Goal: Task Accomplishment & Management: Use online tool/utility

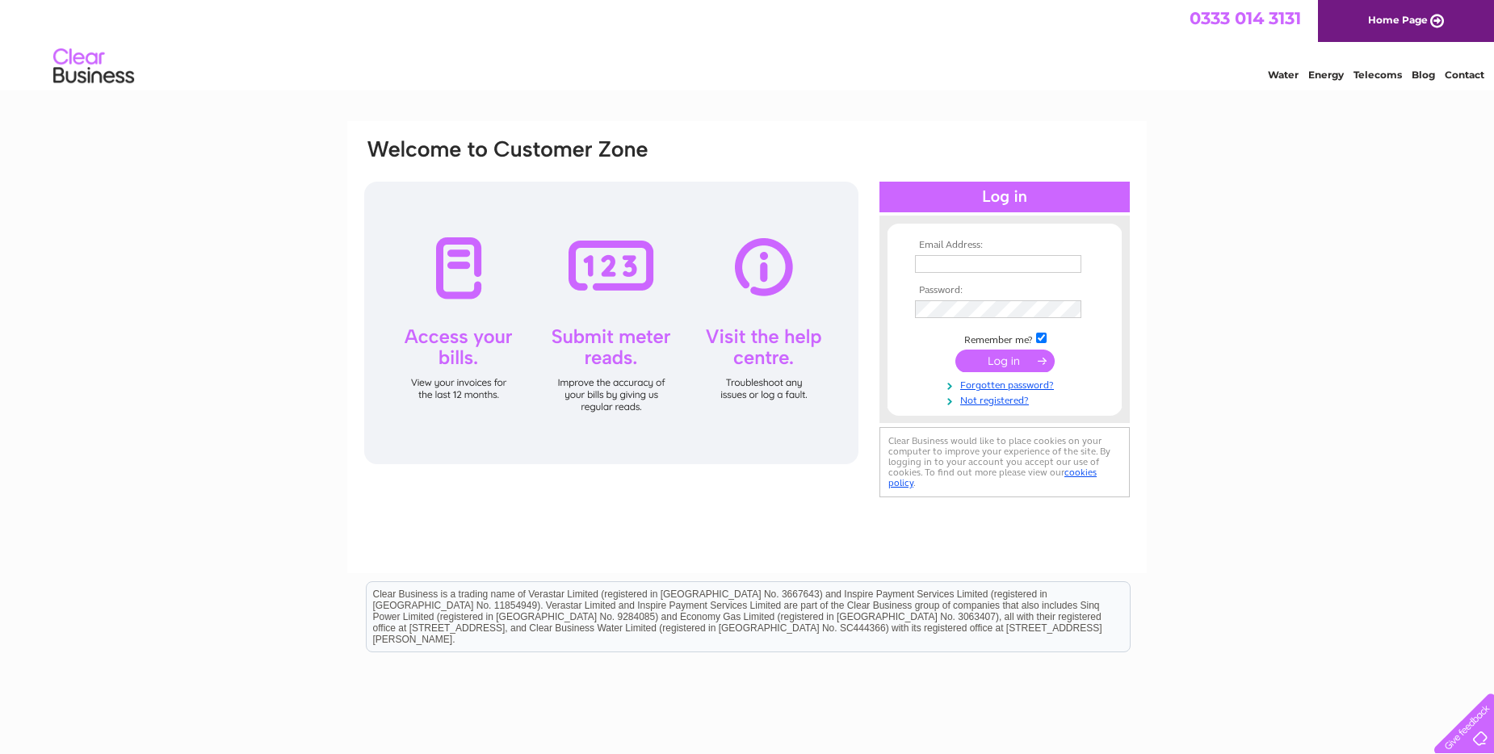
type input "ajcelebrations@outlook.com"
click at [985, 359] on input "submit" at bounding box center [1004, 361] width 99 height 23
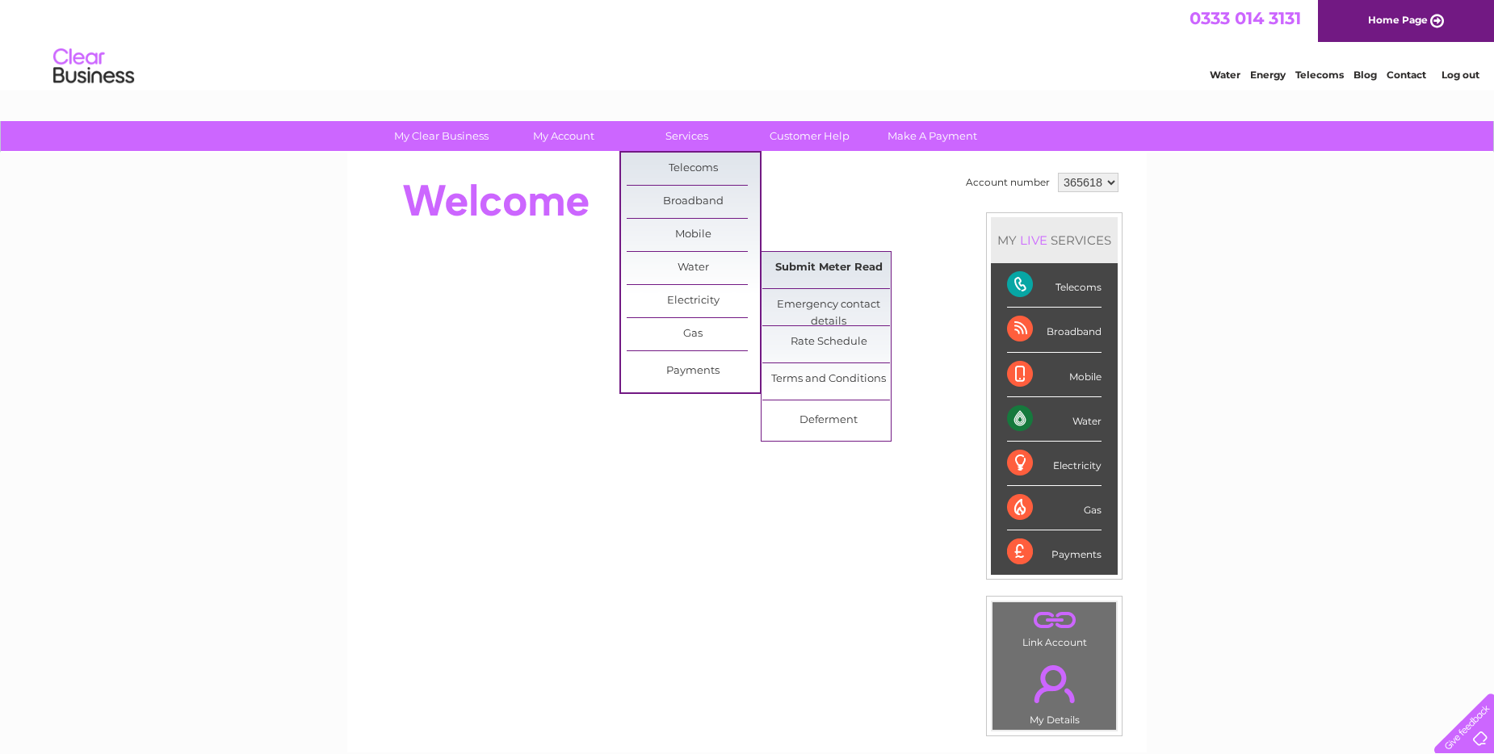
click at [843, 269] on link "Submit Meter Read" at bounding box center [828, 268] width 133 height 32
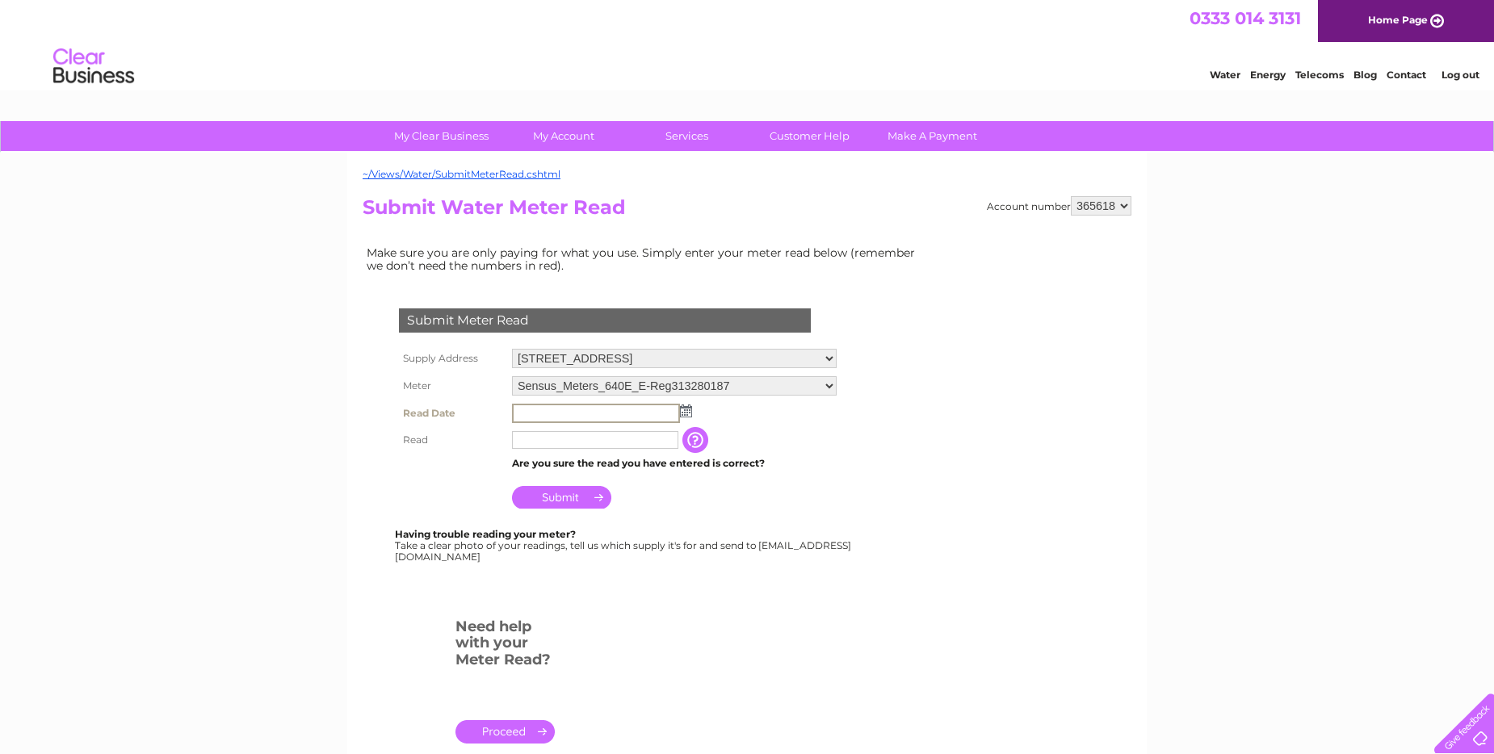
click at [632, 409] on input "text" at bounding box center [596, 413] width 168 height 19
click at [689, 410] on img at bounding box center [684, 410] width 12 height 13
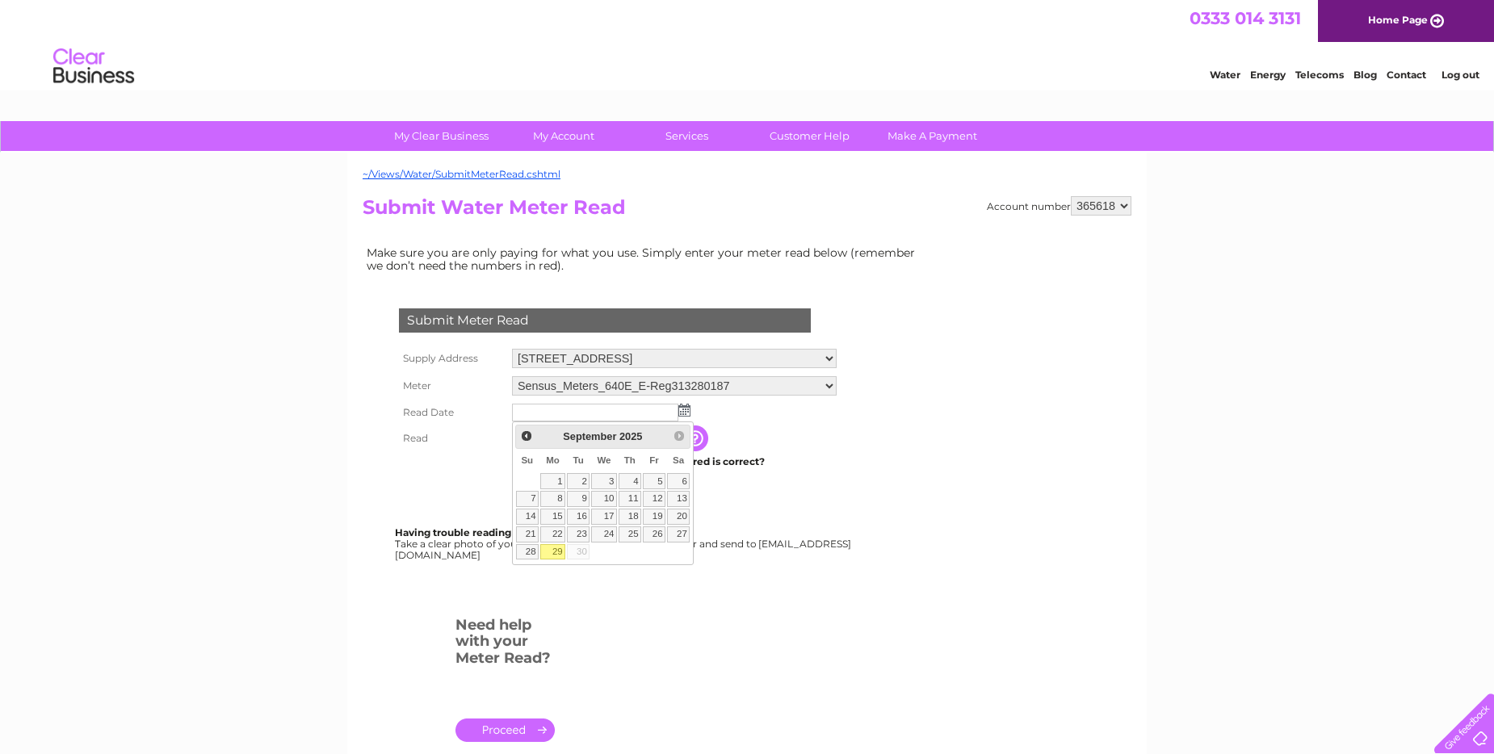
click at [556, 553] on link "29" at bounding box center [552, 552] width 25 height 16
type input "2025/09/29"
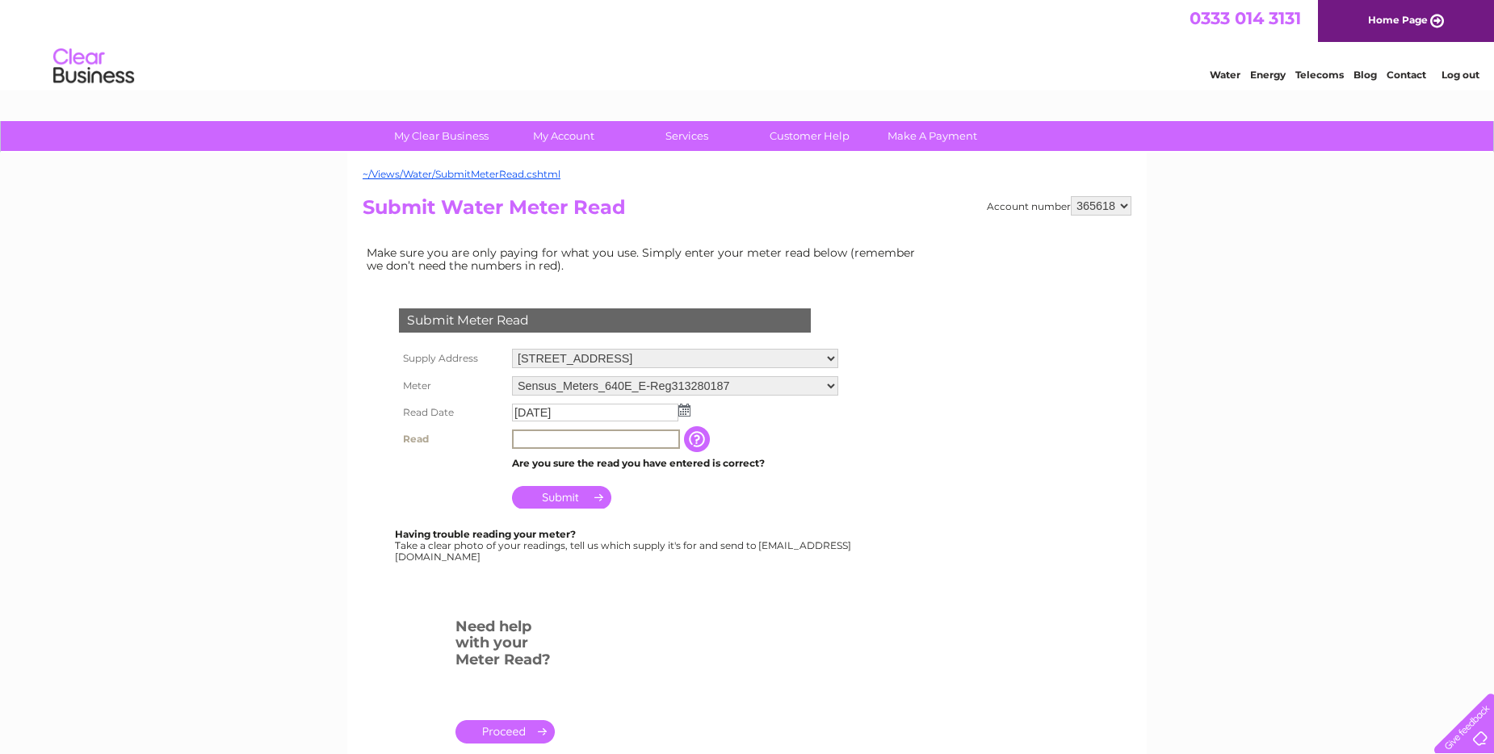
click at [595, 434] on input "text" at bounding box center [596, 439] width 168 height 19
click at [615, 435] on input "text" at bounding box center [596, 439] width 168 height 19
click at [674, 438] on input "text" at bounding box center [596, 439] width 168 height 19
type input "11"
click at [572, 502] on input "Submit" at bounding box center [561, 496] width 99 height 23
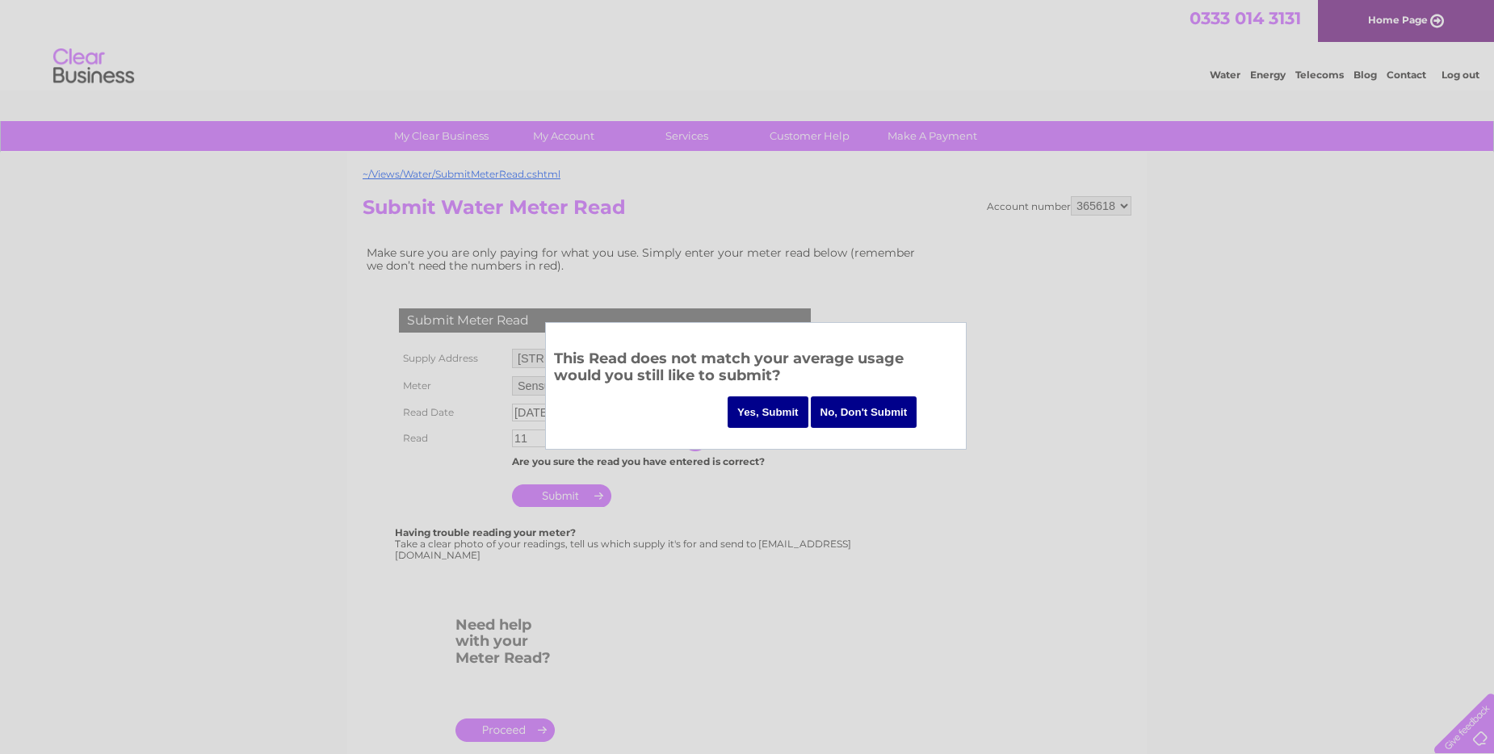
click at [828, 412] on input "No, Don't Submit" at bounding box center [864, 412] width 107 height 31
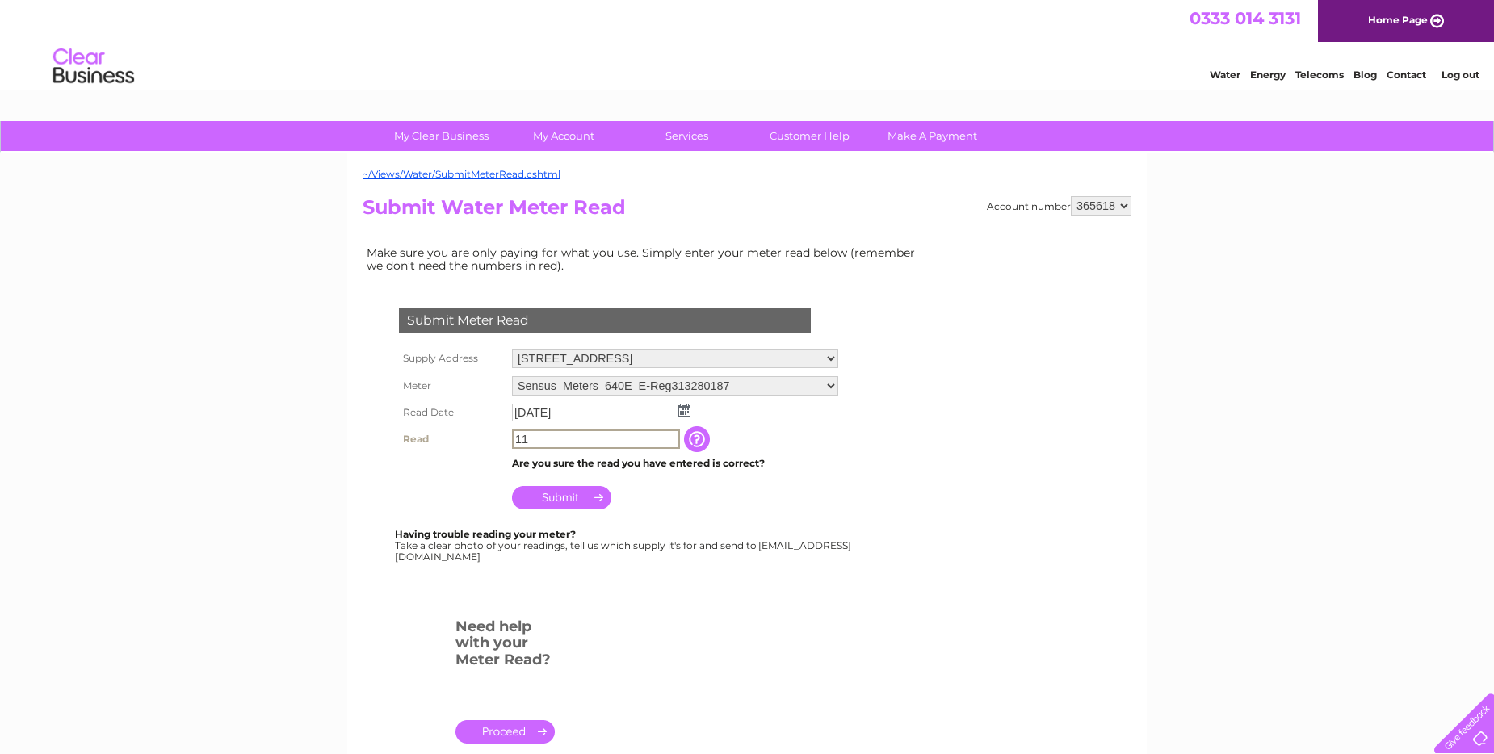
click at [546, 446] on input "11" at bounding box center [596, 439] width 168 height 19
drag, startPoint x: 514, startPoint y: 443, endPoint x: 535, endPoint y: 447, distance: 21.4
click at [535, 447] on input "11" at bounding box center [596, 439] width 168 height 19
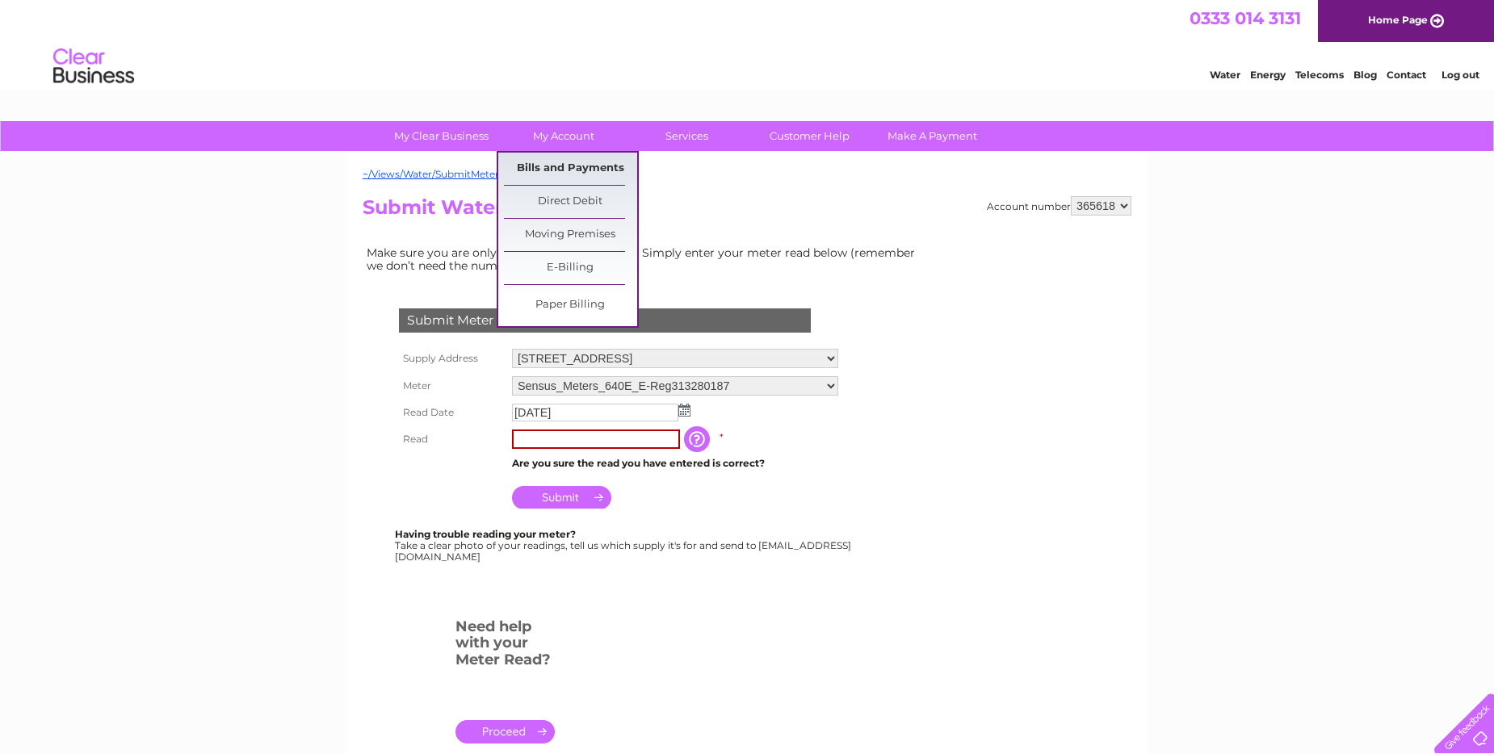
click at [565, 163] on link "Bills and Payments" at bounding box center [570, 169] width 133 height 32
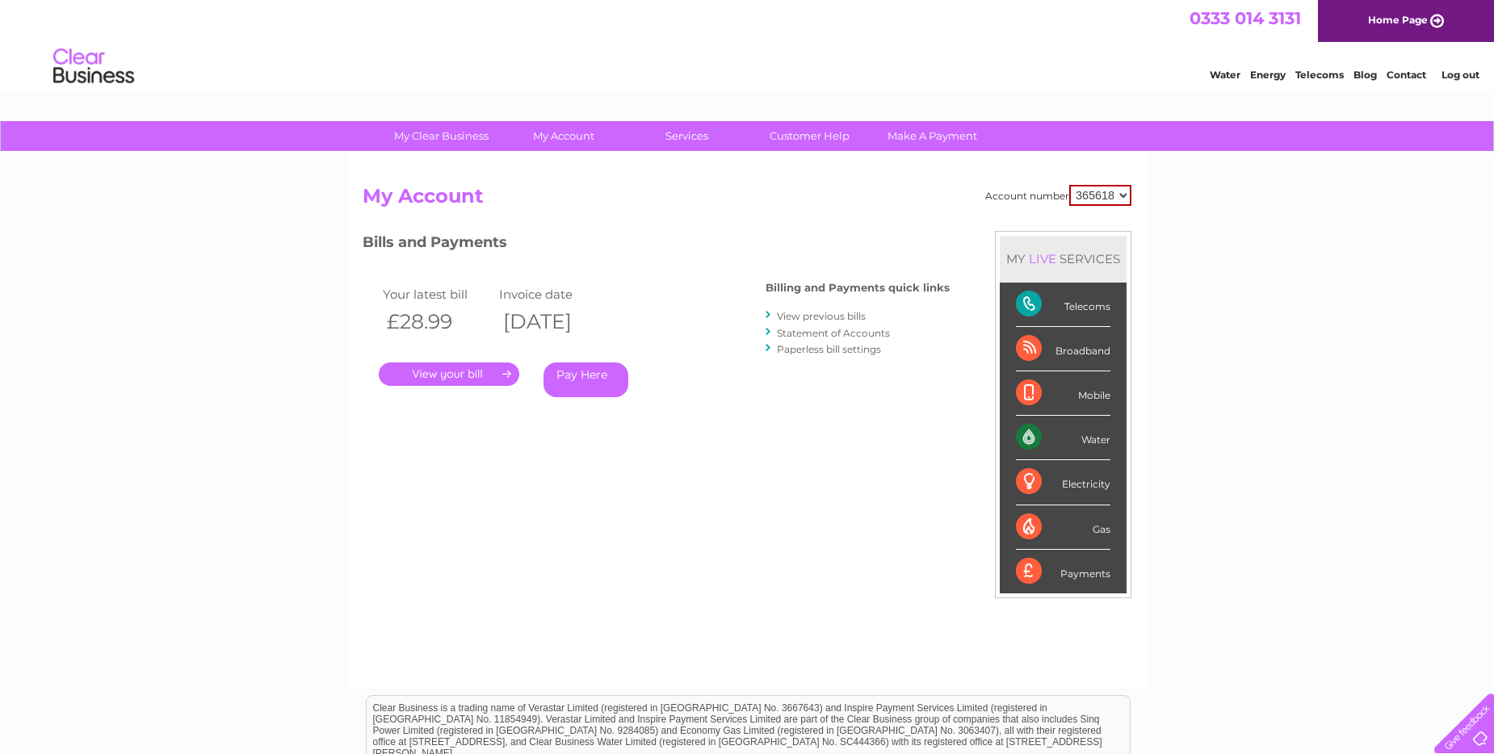
click at [443, 372] on link "." at bounding box center [449, 374] width 141 height 23
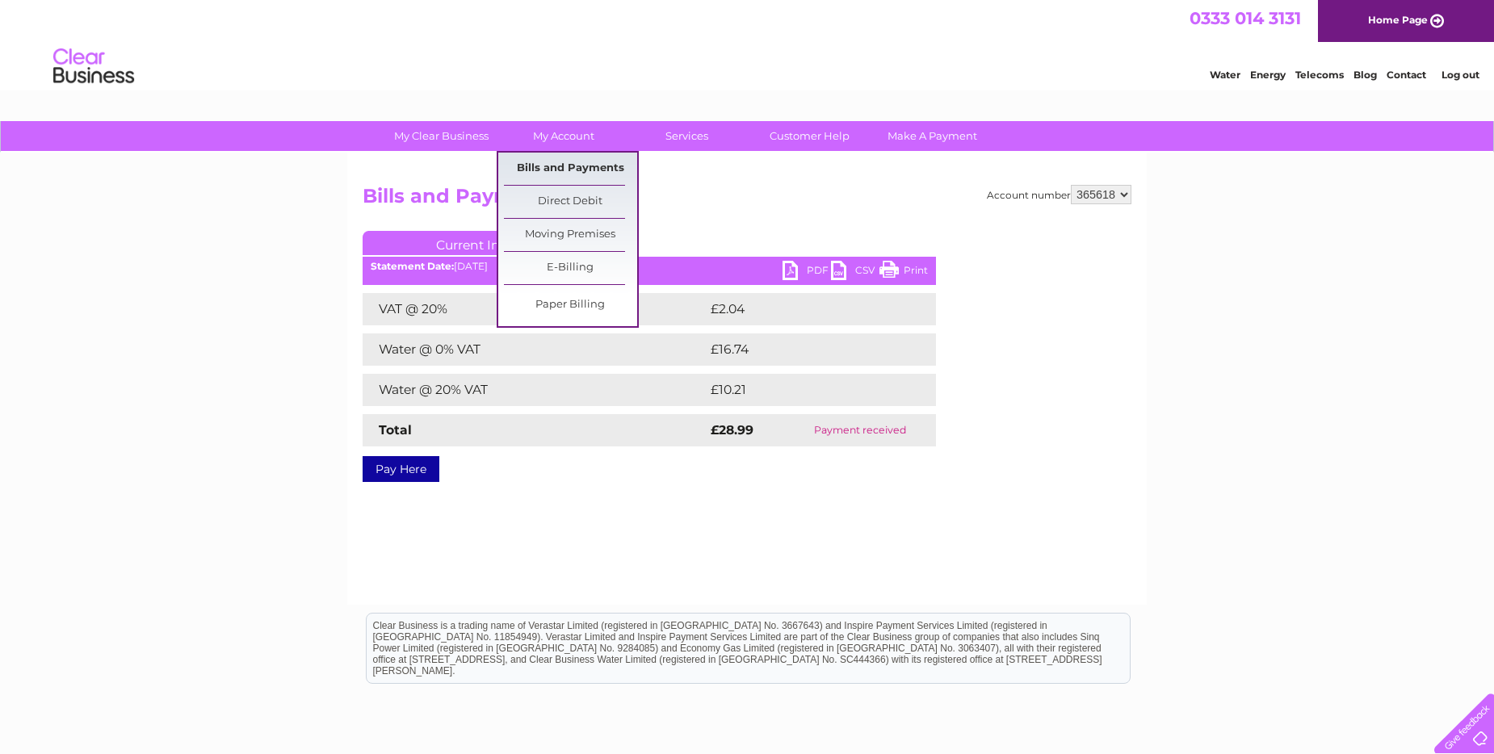
click at [604, 169] on link "Bills and Payments" at bounding box center [570, 169] width 133 height 32
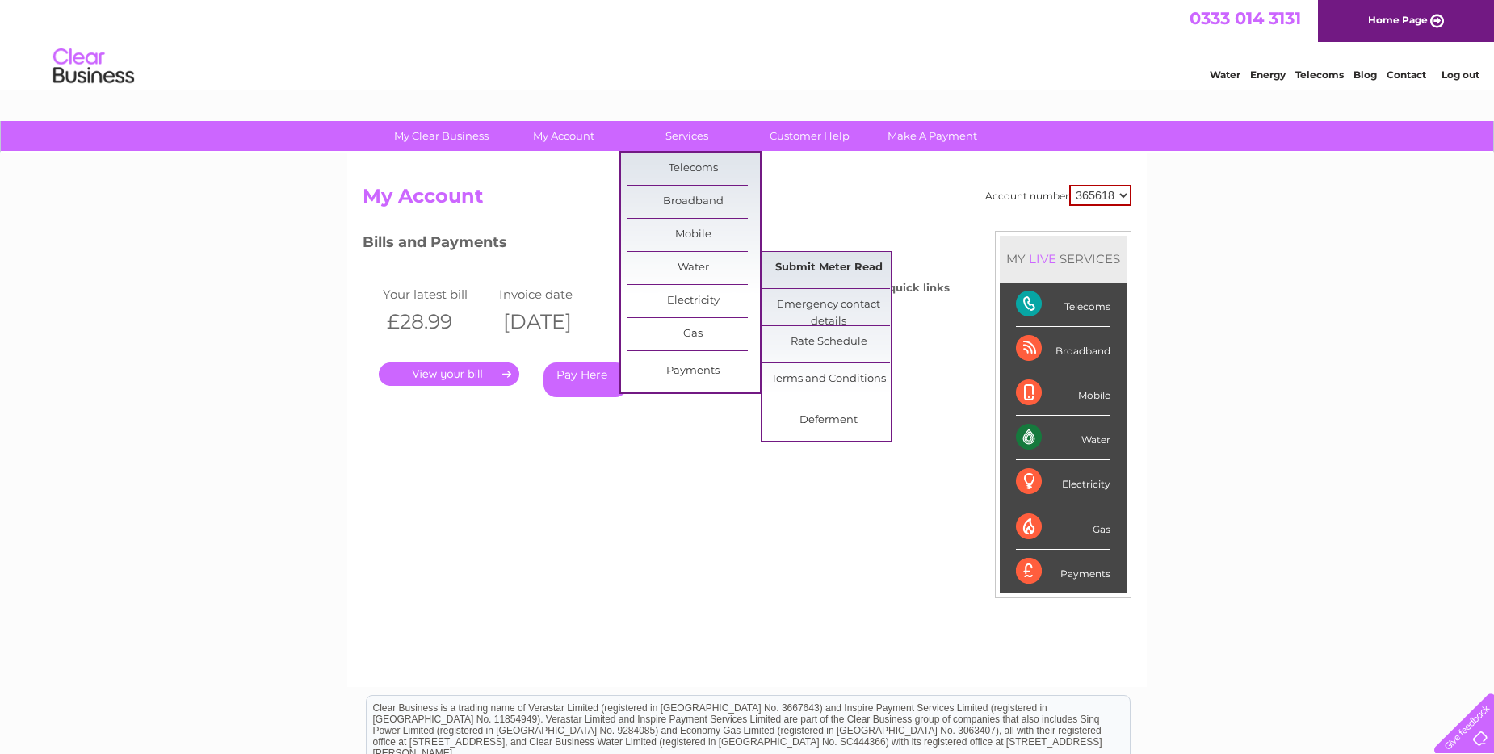
click at [809, 262] on link "Submit Meter Read" at bounding box center [828, 268] width 133 height 32
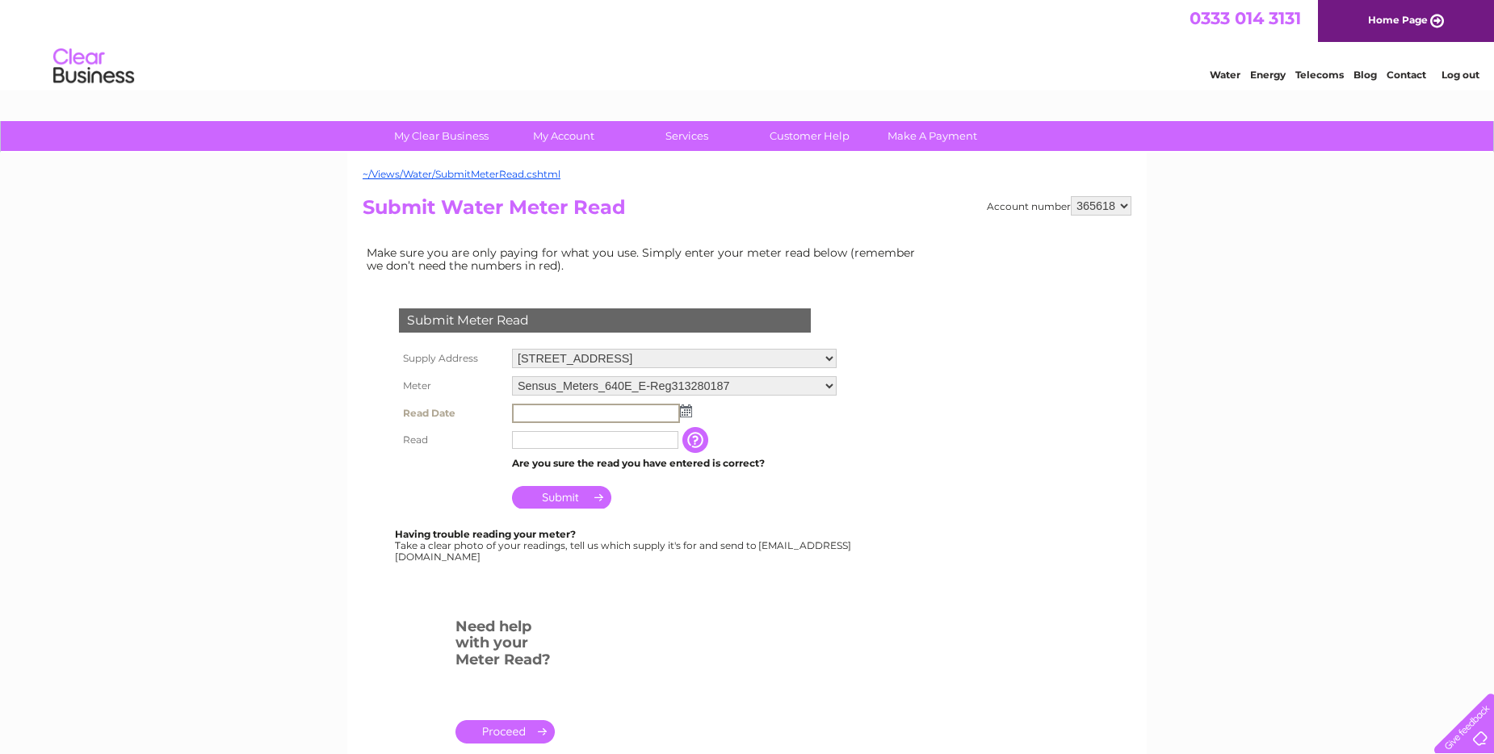
click at [526, 409] on input "text" at bounding box center [596, 413] width 168 height 19
click at [681, 410] on img at bounding box center [684, 410] width 12 height 13
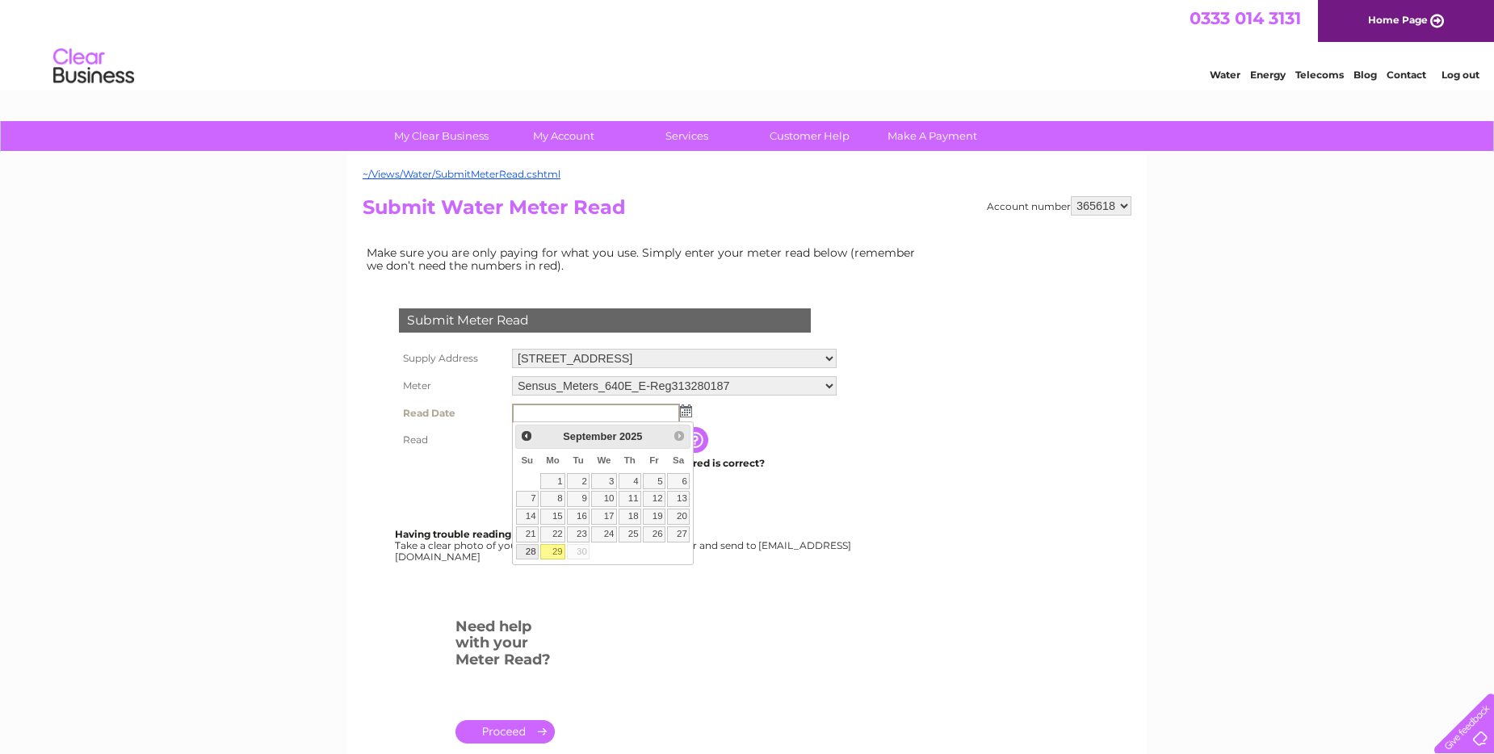
drag, startPoint x: 528, startPoint y: 553, endPoint x: 557, endPoint y: 548, distance: 29.5
click at [528, 553] on link "28" at bounding box center [527, 552] width 23 height 16
type input "2025/09/28"
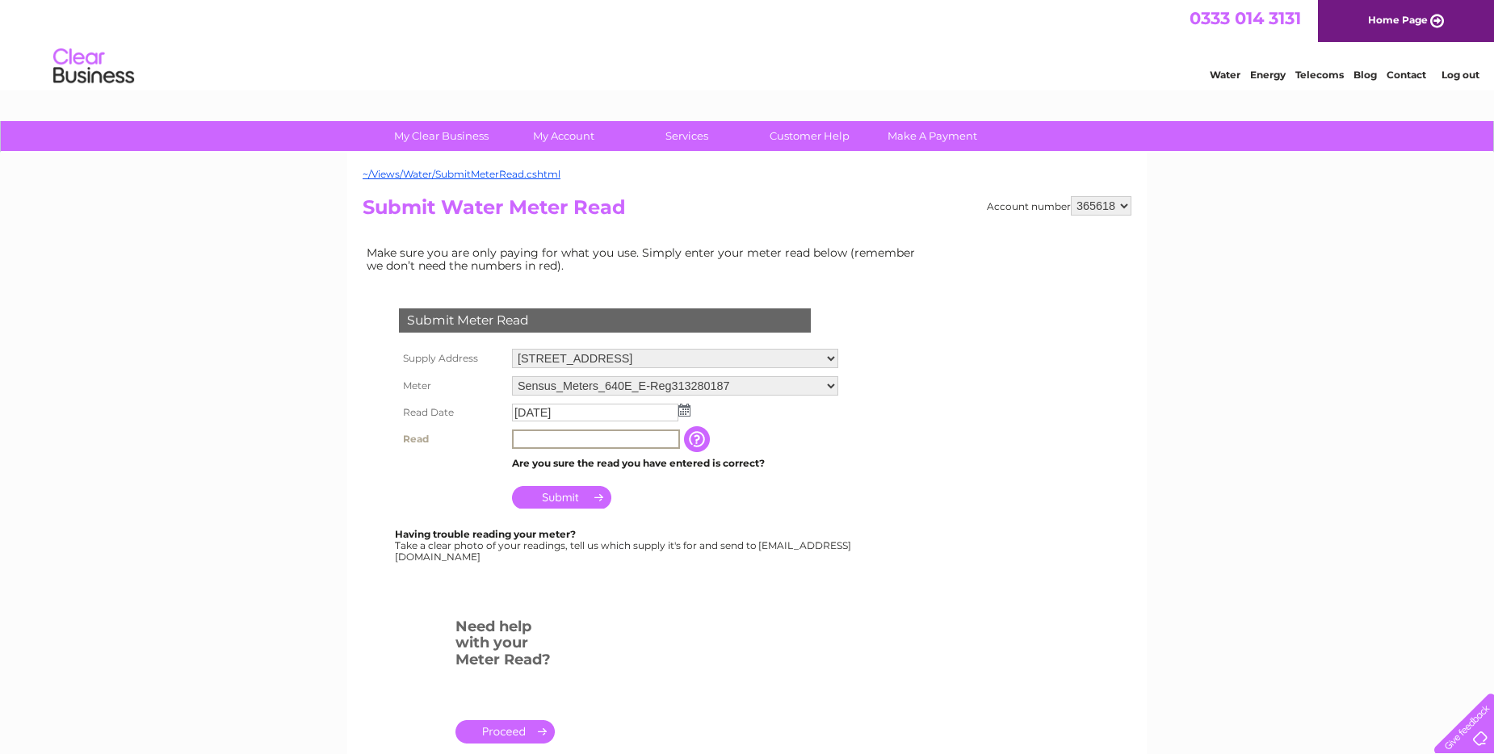
click at [525, 438] on input "text" at bounding box center [596, 439] width 168 height 19
click at [581, 500] on input "Submit" at bounding box center [561, 496] width 99 height 23
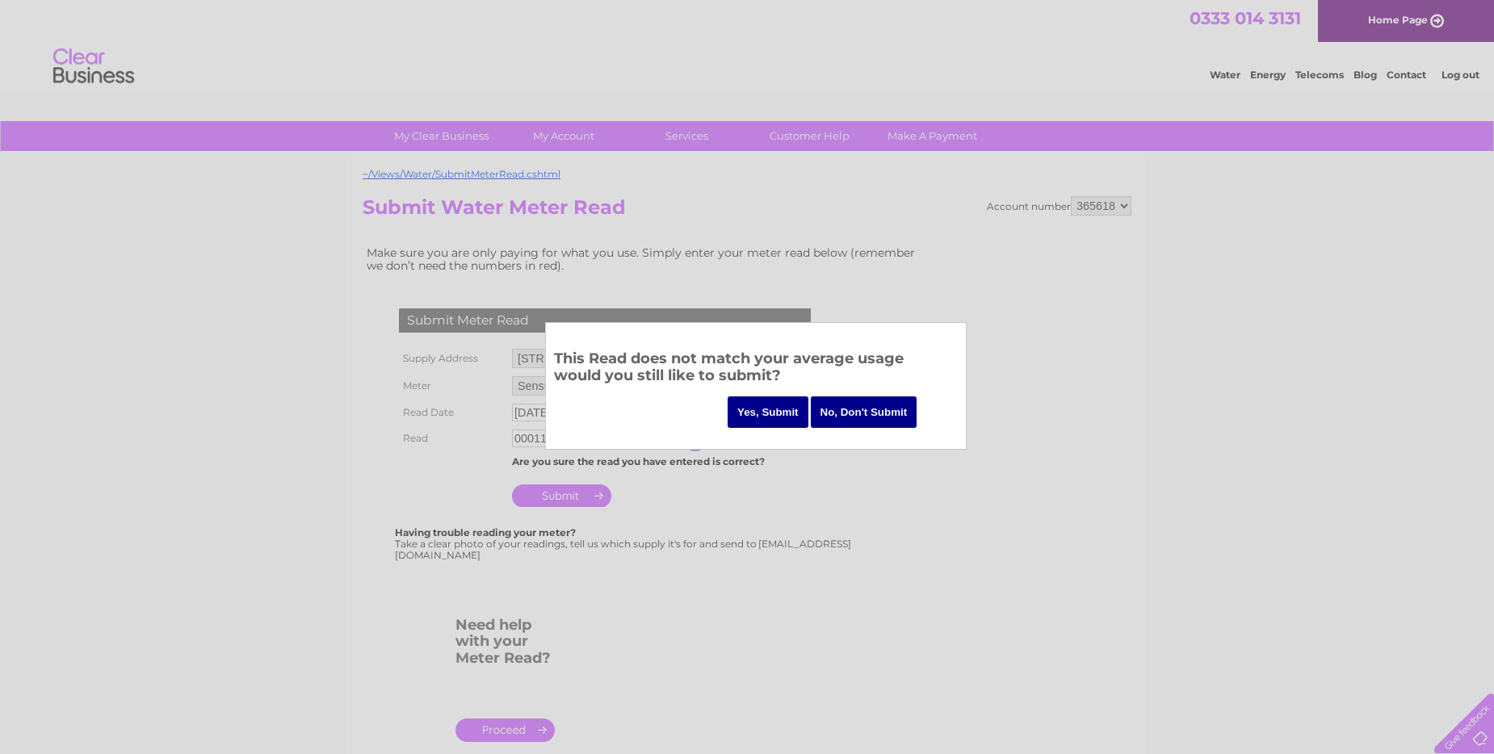
click at [840, 413] on input "No, Don't Submit" at bounding box center [864, 412] width 107 height 31
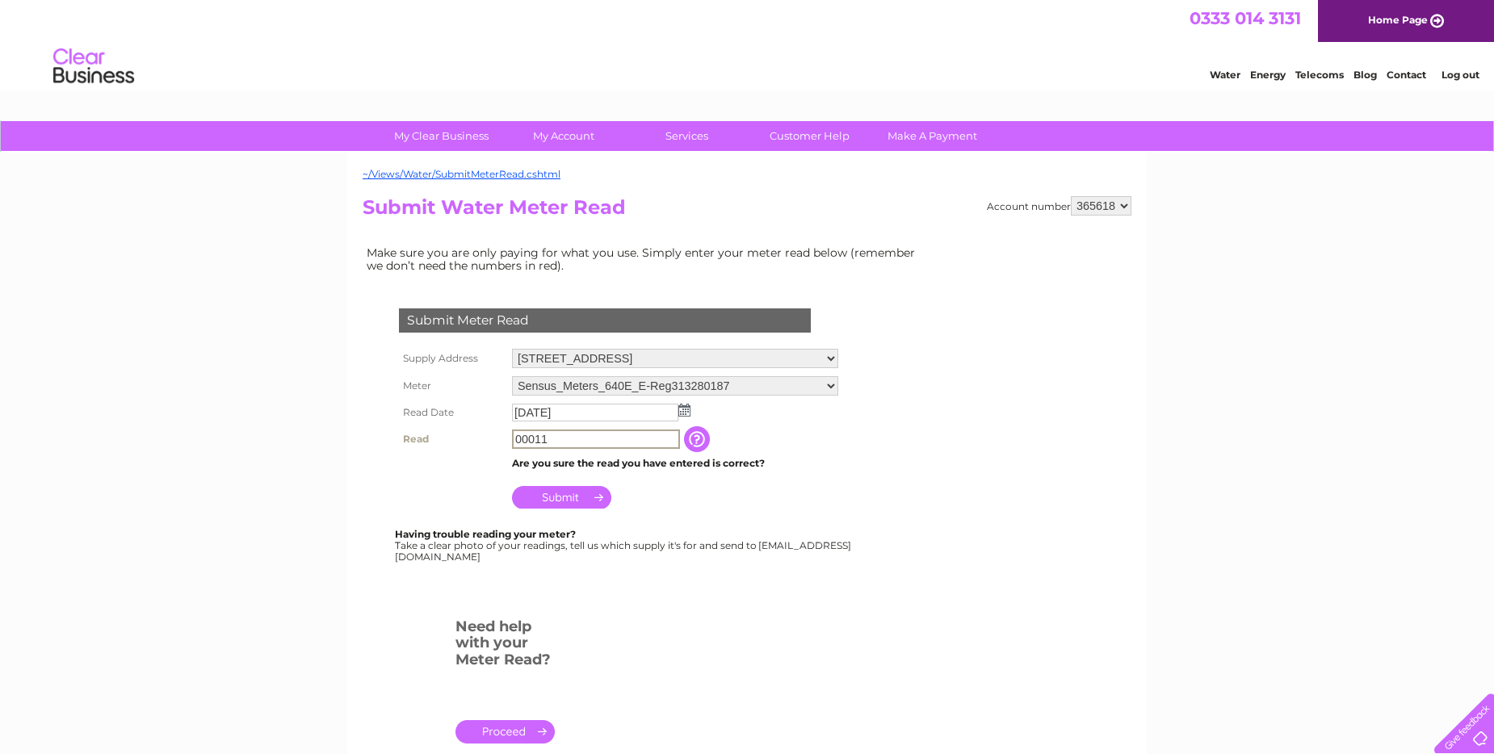
drag, startPoint x: 550, startPoint y: 440, endPoint x: 533, endPoint y: 436, distance: 17.4
click at [533, 436] on input "00011" at bounding box center [596, 439] width 168 height 19
drag, startPoint x: 584, startPoint y: 440, endPoint x: 478, endPoint y: 460, distance: 107.6
click at [478, 460] on tbody "Supply Address 5 The Parade, High Street, Swanscombe, DA10 0AJ Meter Sensus_Met…" at bounding box center [618, 429] width 447 height 168
click at [539, 428] on td "0000" at bounding box center [595, 439] width 174 height 26
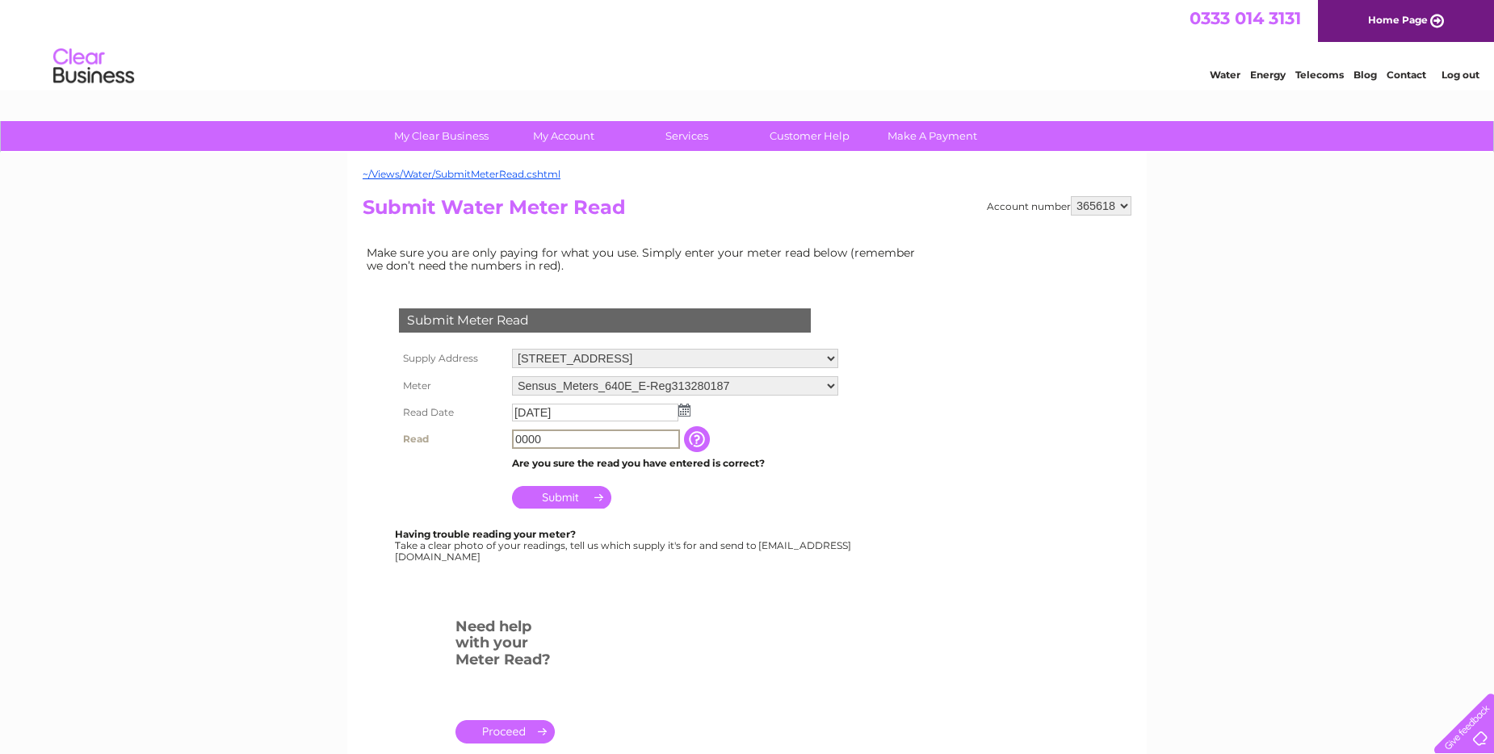
drag, startPoint x: 521, startPoint y: 433, endPoint x: 565, endPoint y: 451, distance: 47.4
click at [565, 451] on td "0000" at bounding box center [596, 439] width 176 height 27
type input "0"
click at [534, 438] on input "00011" at bounding box center [596, 439] width 168 height 19
drag, startPoint x: 544, startPoint y: 434, endPoint x: 538, endPoint y: 441, distance: 9.1
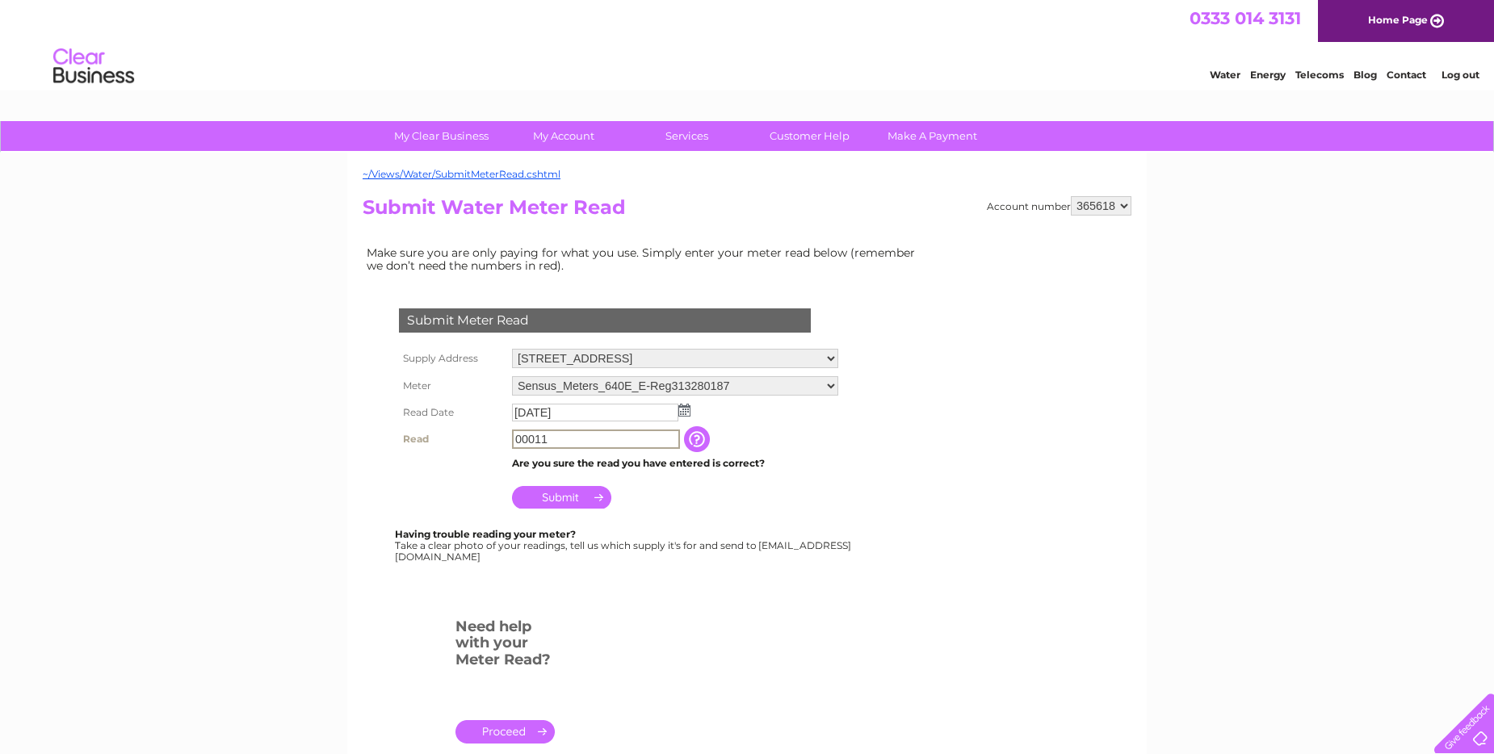
click at [538, 441] on input "00011" at bounding box center [596, 439] width 168 height 19
click at [548, 437] on input "0000" at bounding box center [596, 439] width 168 height 19
type input "000011"
click at [516, 508] on td "Submit" at bounding box center [674, 491] width 333 height 39
click at [560, 493] on input "Submit" at bounding box center [561, 496] width 99 height 23
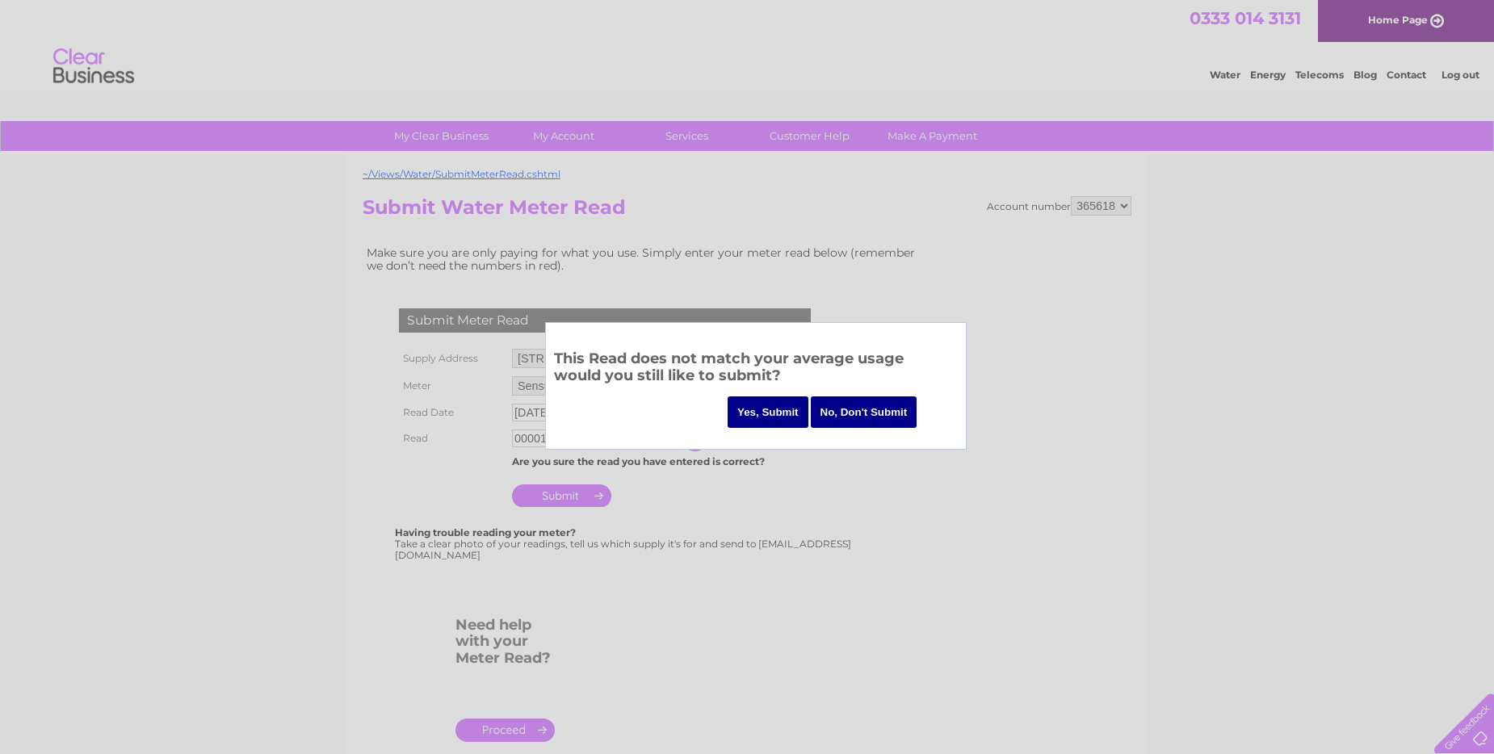
click at [828, 414] on input "No, Don't Submit" at bounding box center [864, 412] width 107 height 31
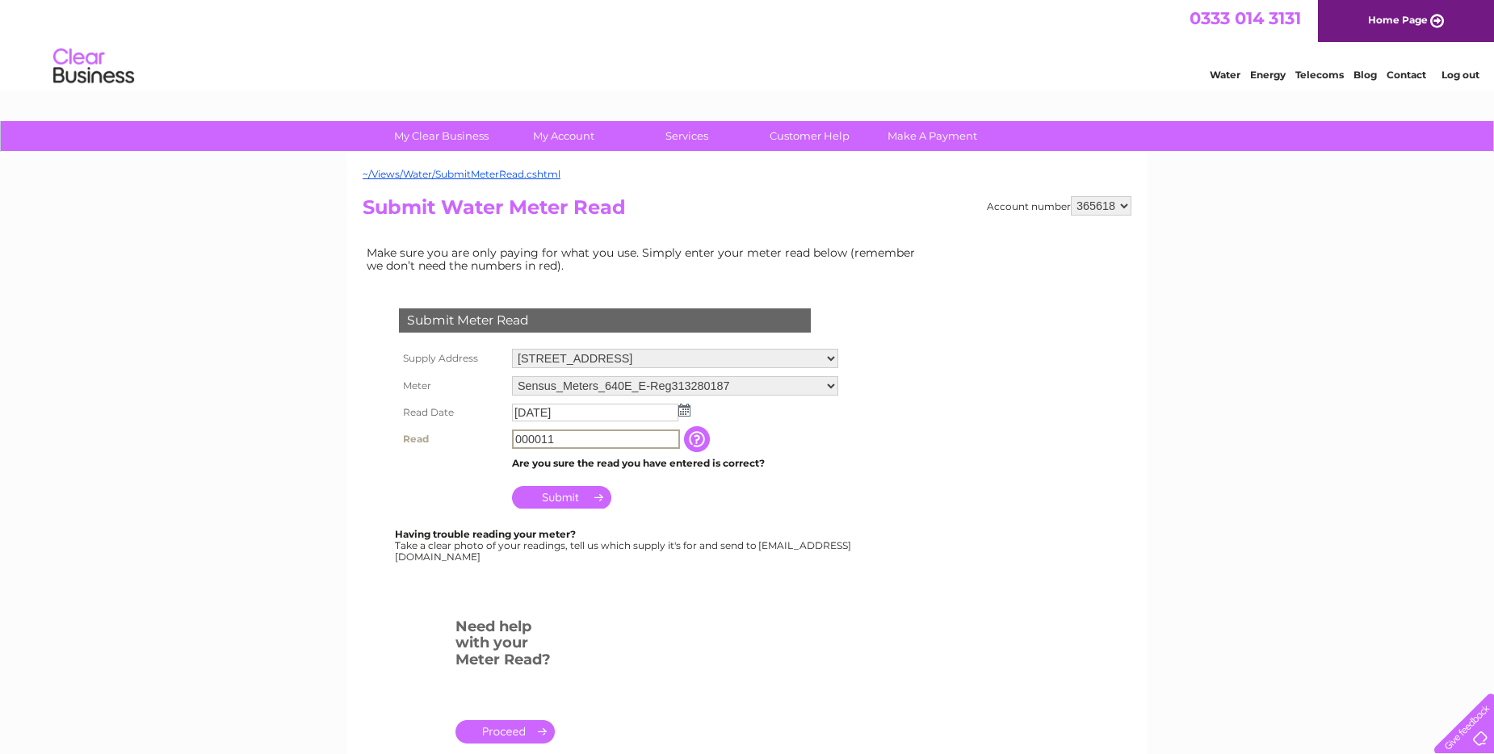
click at [562, 435] on input "000011" at bounding box center [596, 439] width 168 height 19
click at [554, 441] on input "000011" at bounding box center [596, 439] width 168 height 19
click at [699, 432] on input "button" at bounding box center [696, 439] width 29 height 26
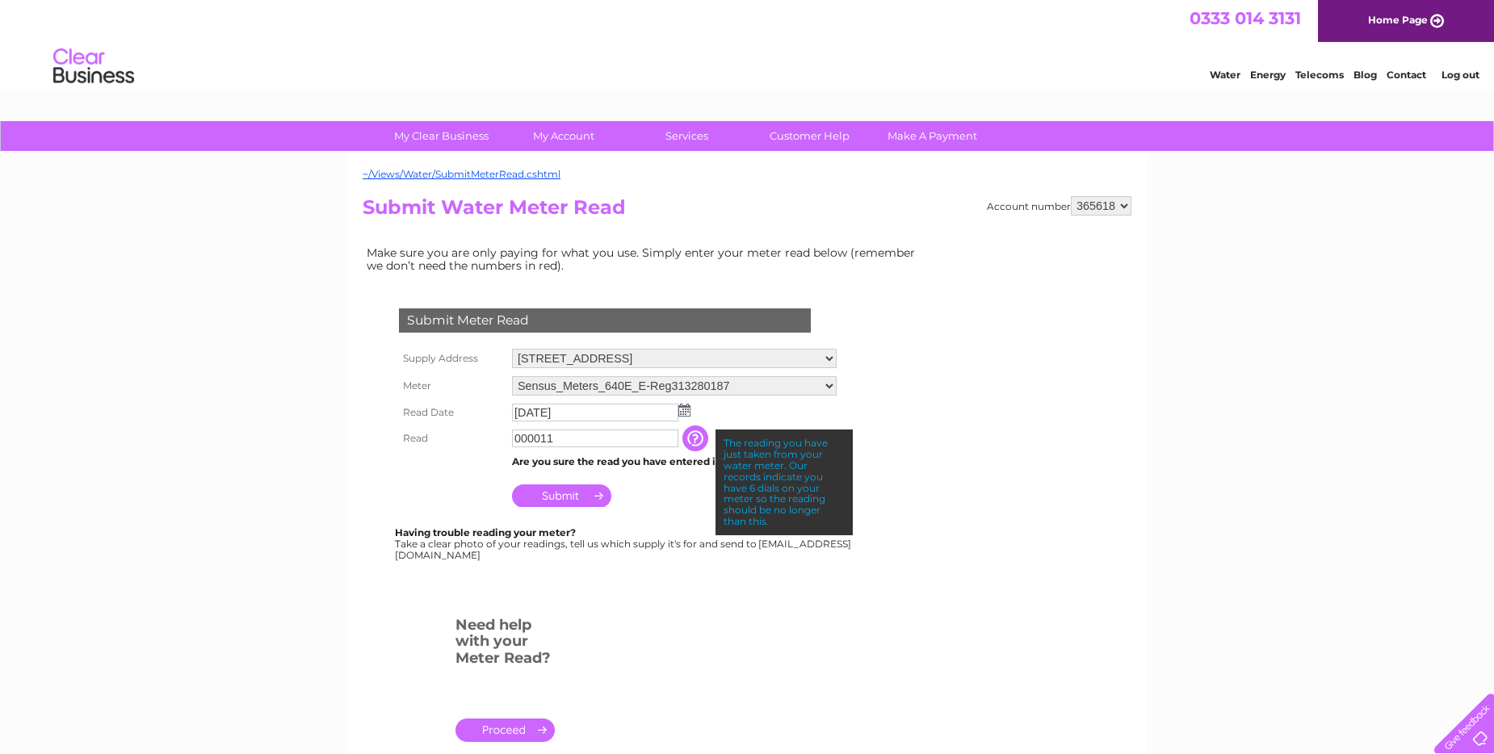
click at [588, 490] on input "Submit" at bounding box center [561, 496] width 99 height 23
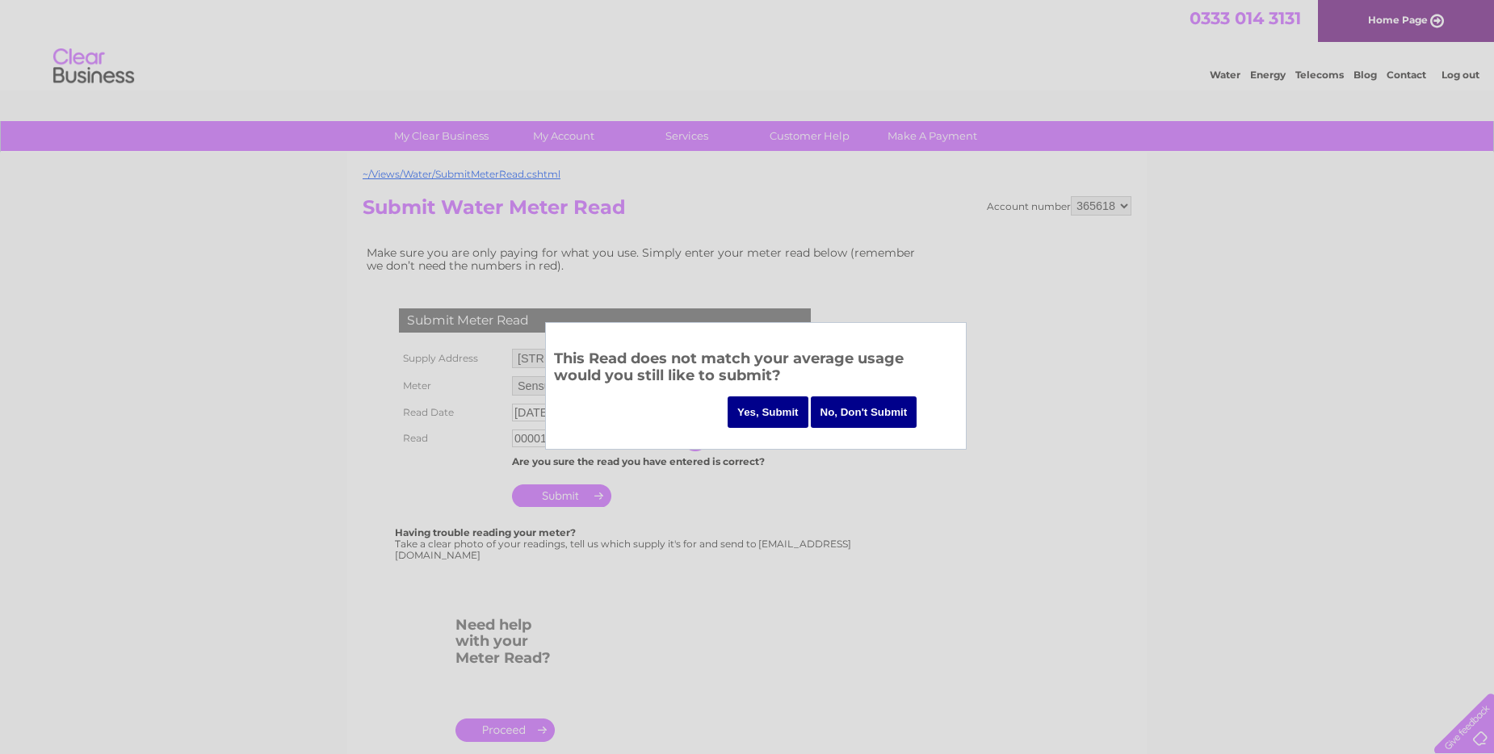
click at [767, 410] on input "Yes, Submit" at bounding box center [768, 412] width 81 height 31
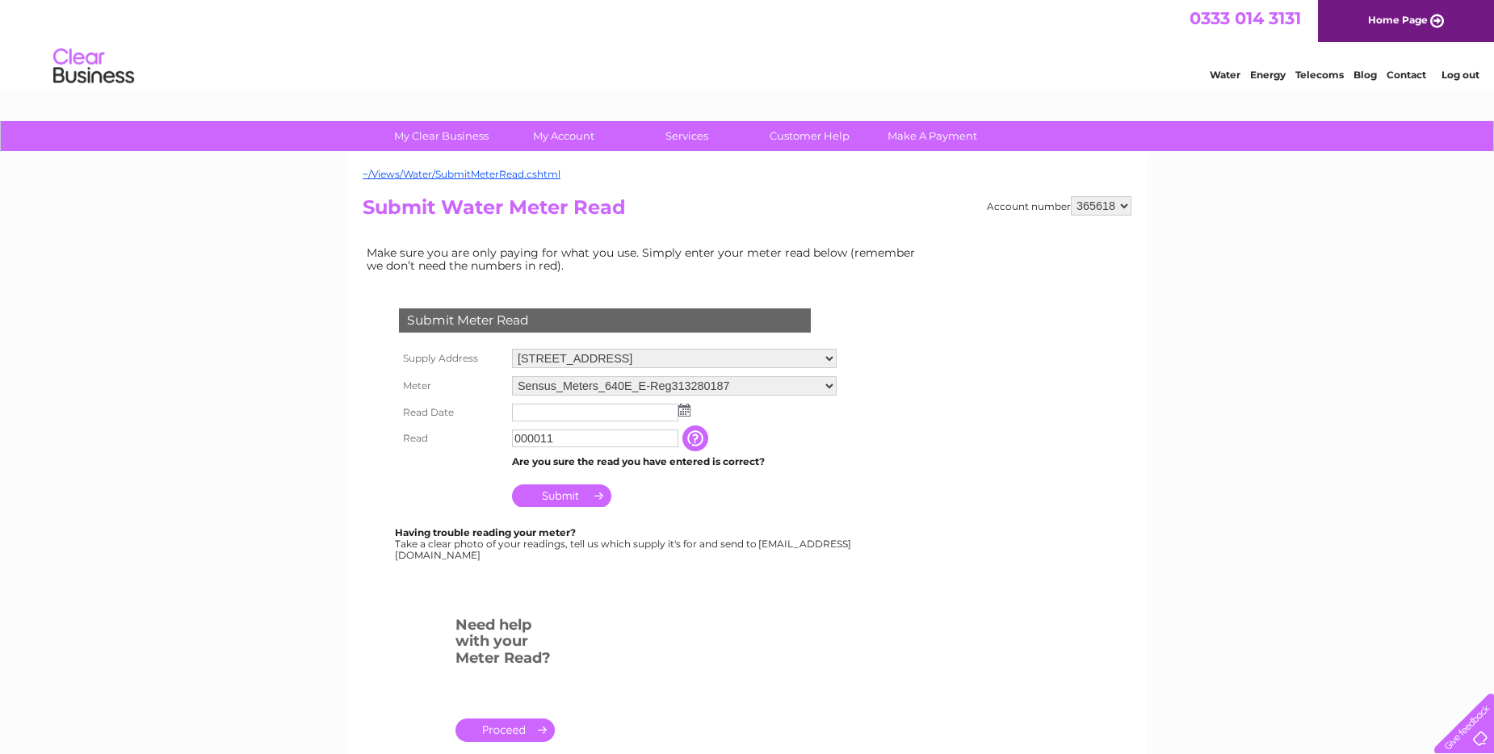
click at [679, 411] on img at bounding box center [684, 410] width 12 height 13
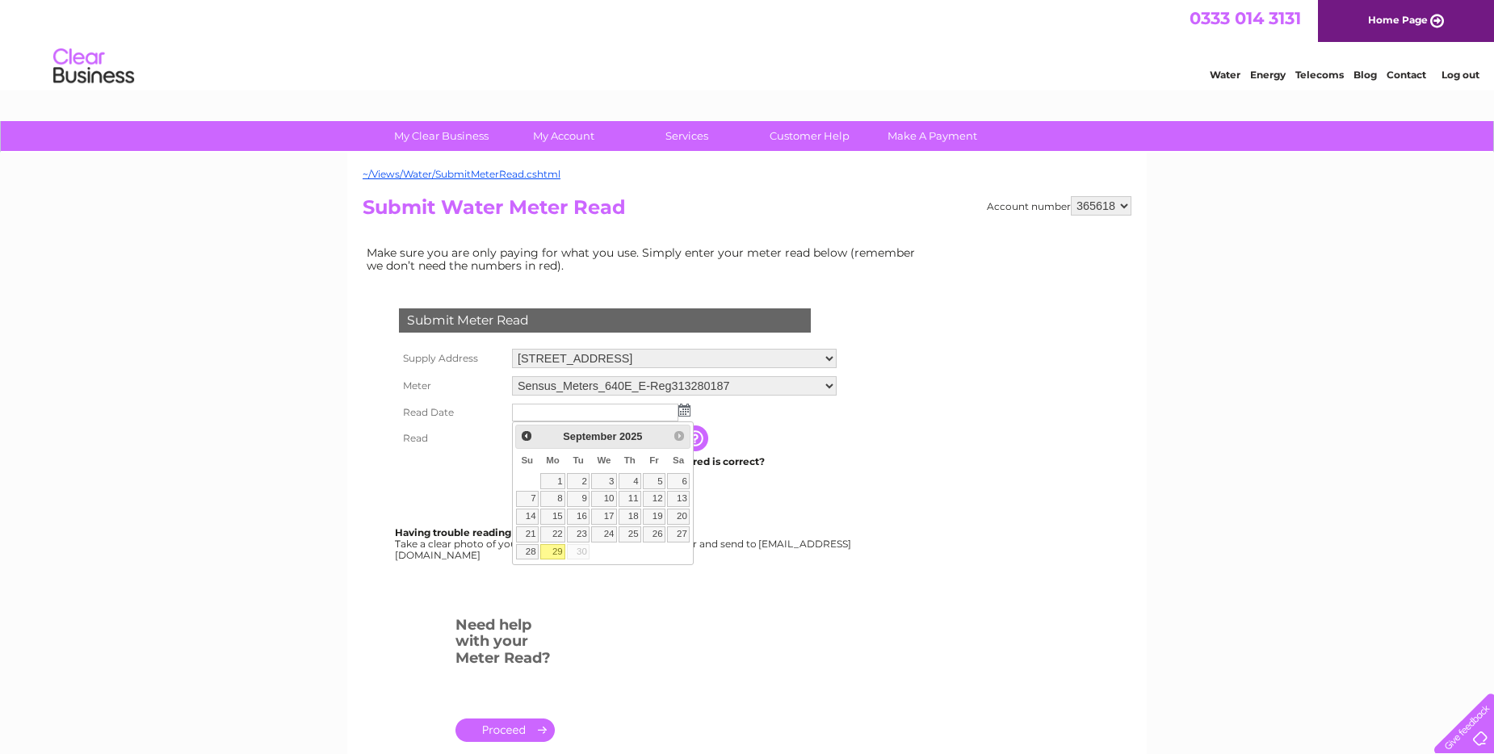
click at [560, 552] on link "29" at bounding box center [552, 552] width 25 height 16
type input "[DATE]"
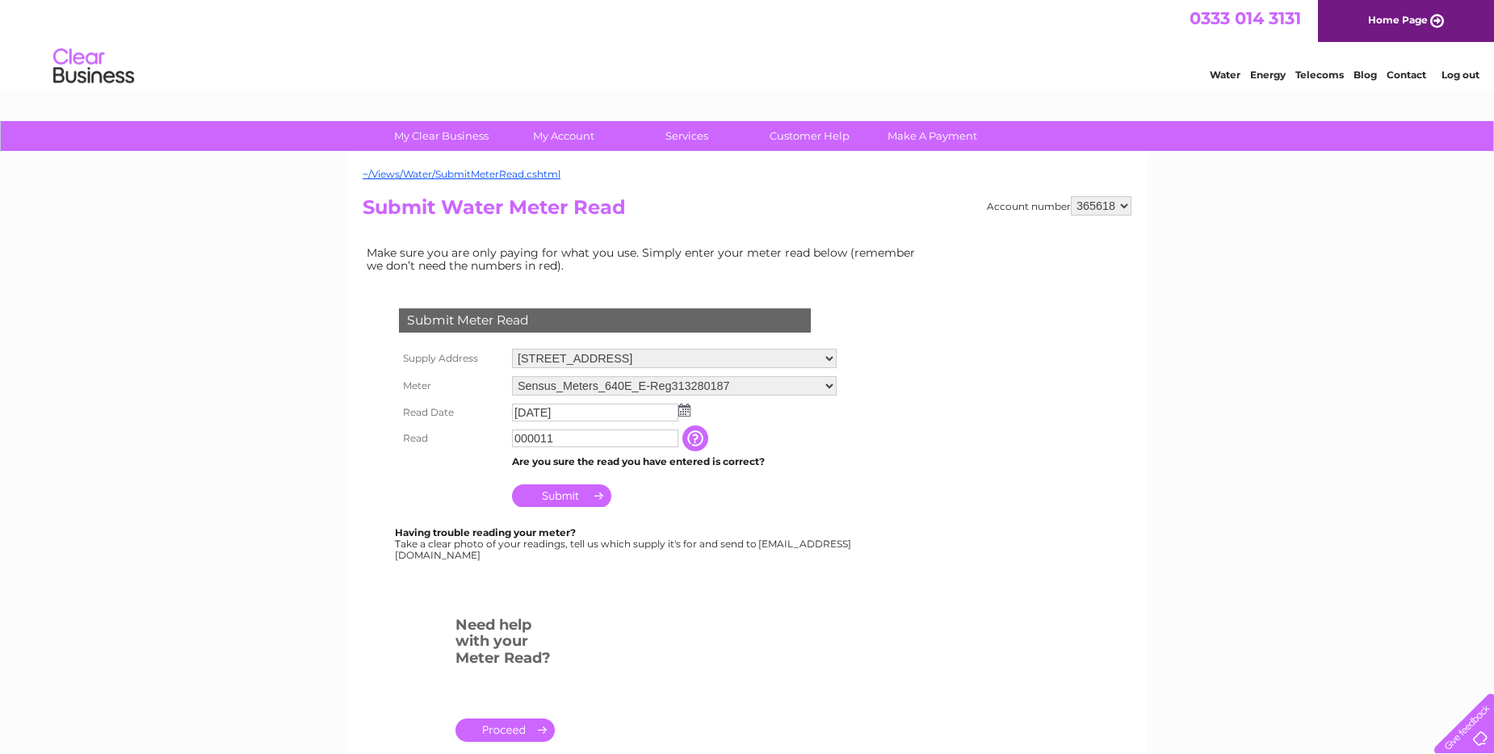
click at [570, 481] on td "Submit" at bounding box center [674, 491] width 333 height 39
click at [571, 495] on input "Submit" at bounding box center [561, 496] width 99 height 23
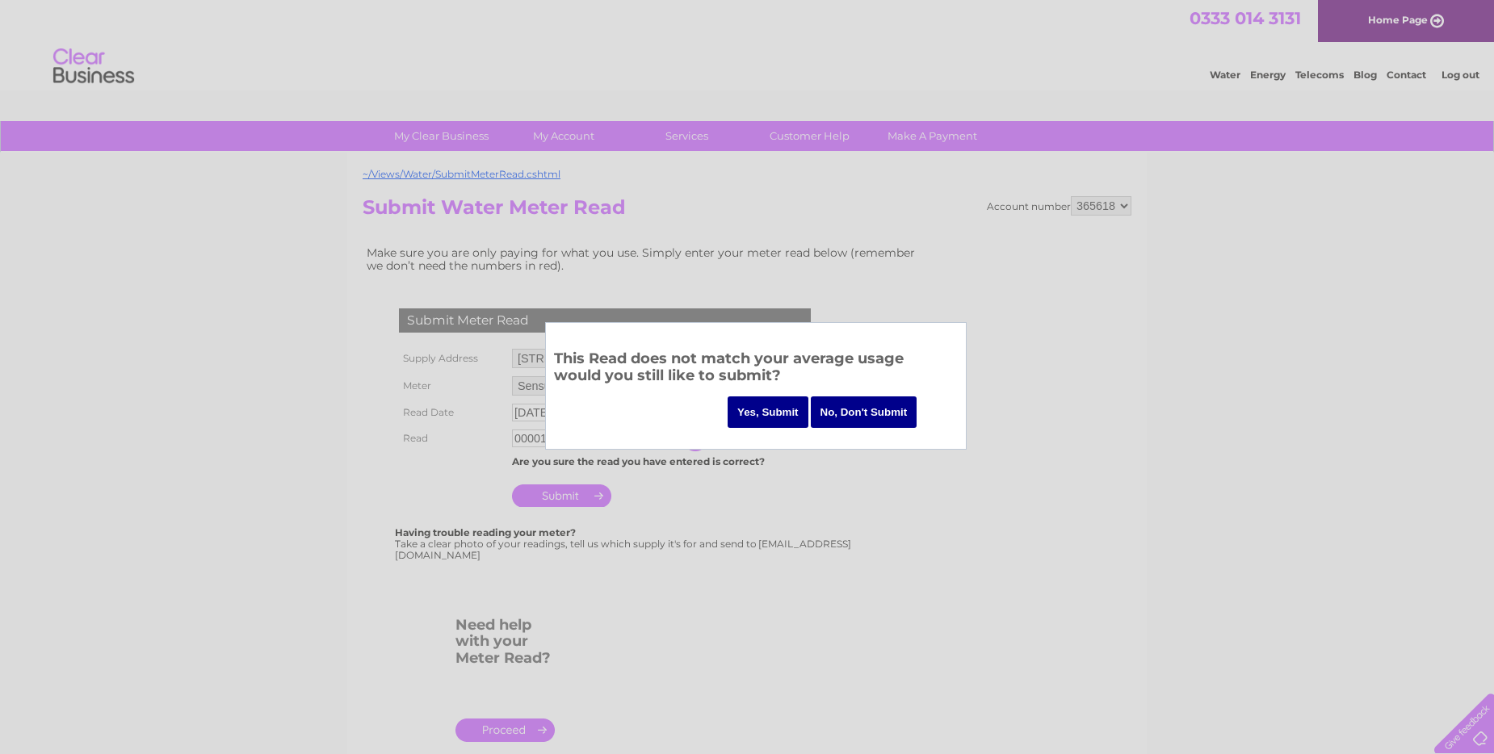
click at [754, 411] on input "Yes, Submit" at bounding box center [768, 412] width 81 height 31
